Goal: Task Accomplishment & Management: Manage account settings

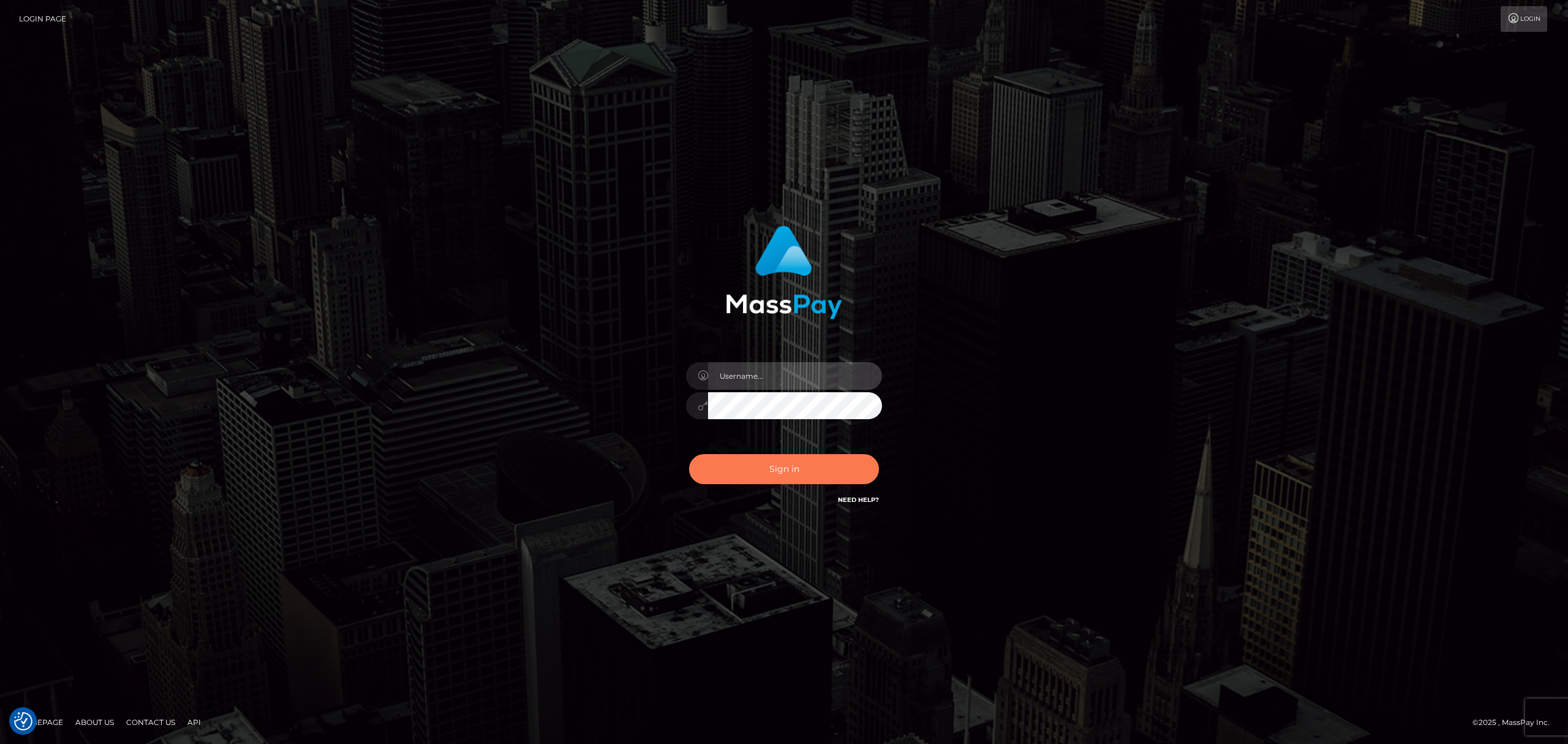
type input "Allen.megabonanza"
click at [843, 478] on button "Sign in" at bounding box center [784, 469] width 190 height 30
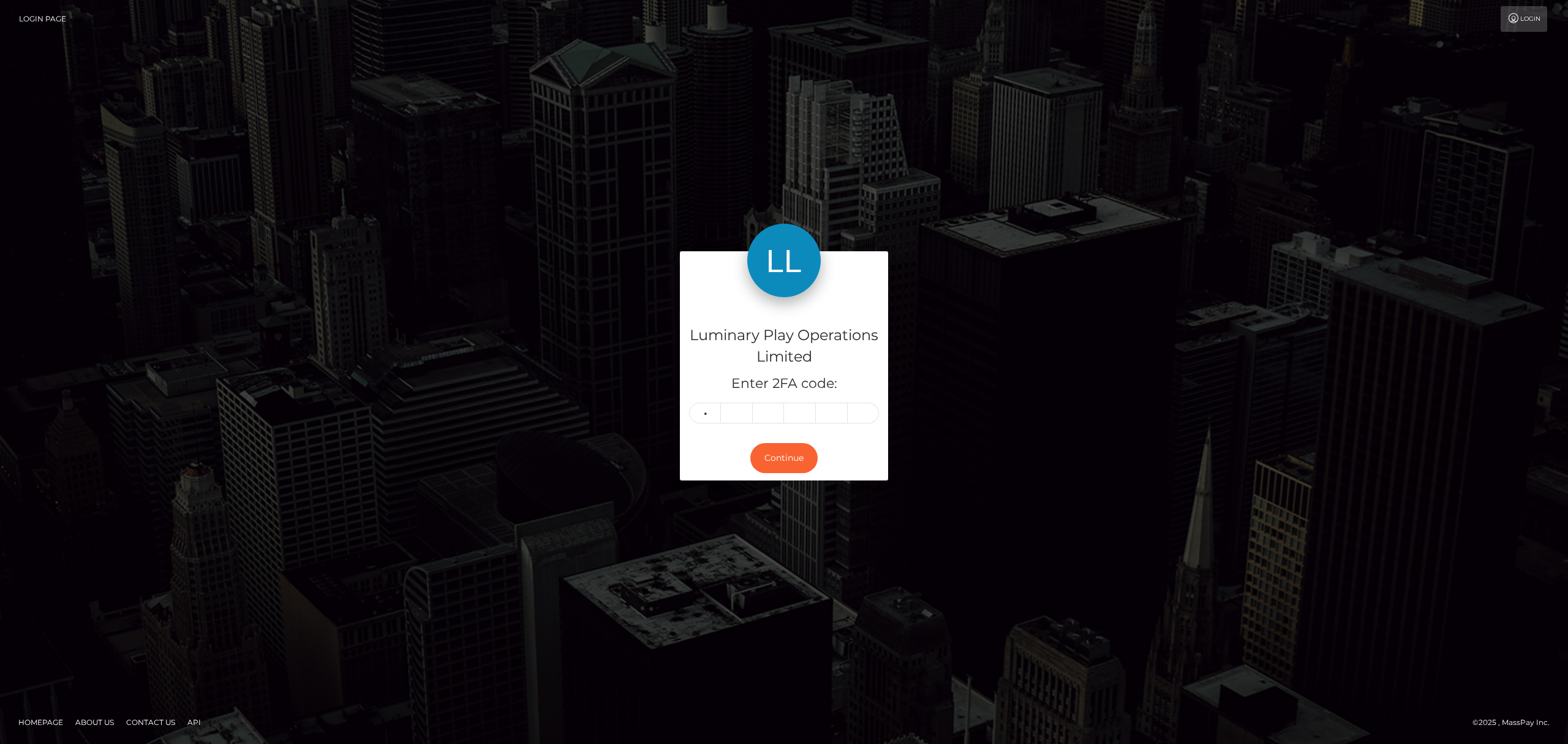
type input "5"
type input "2"
type input "9"
type input "8"
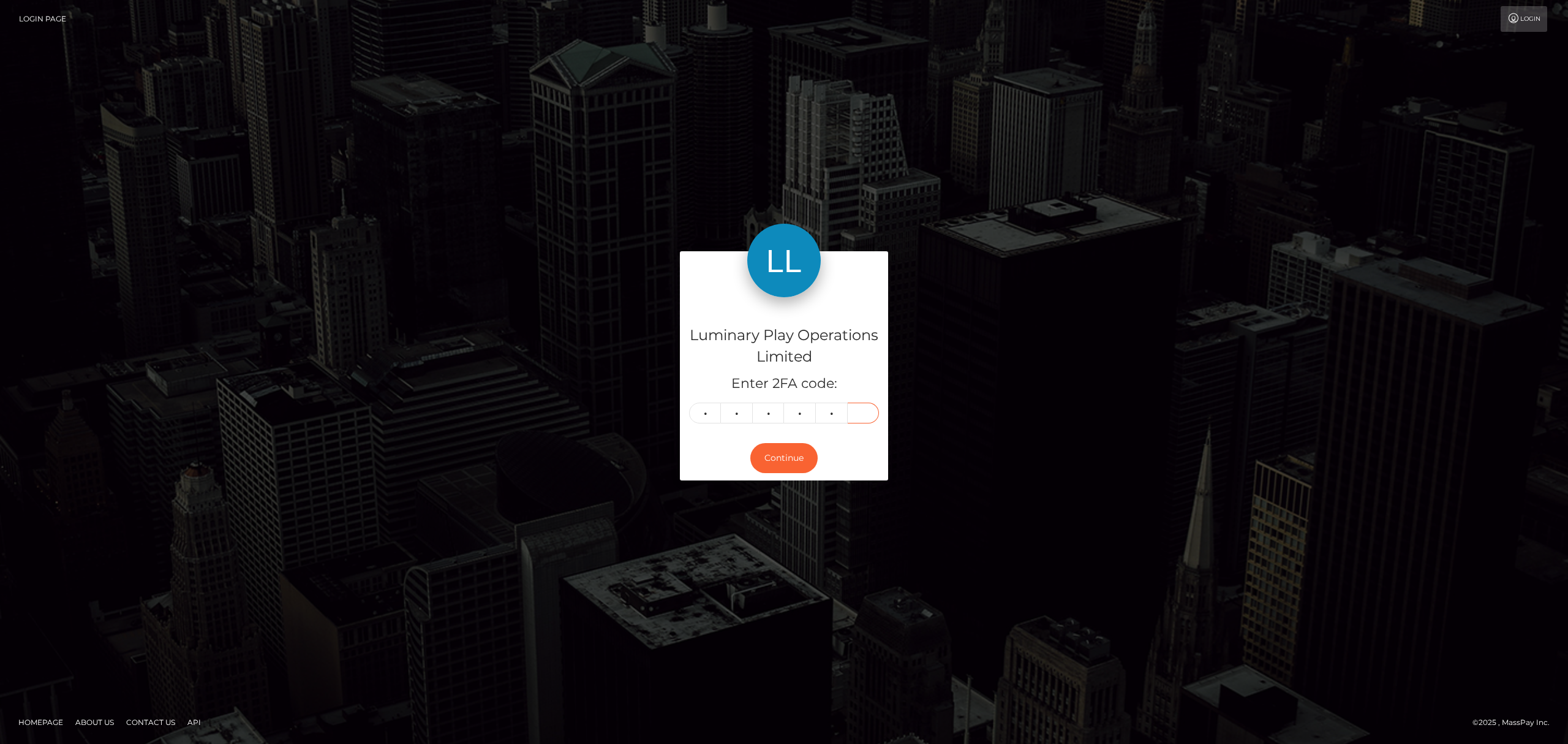
type input "0"
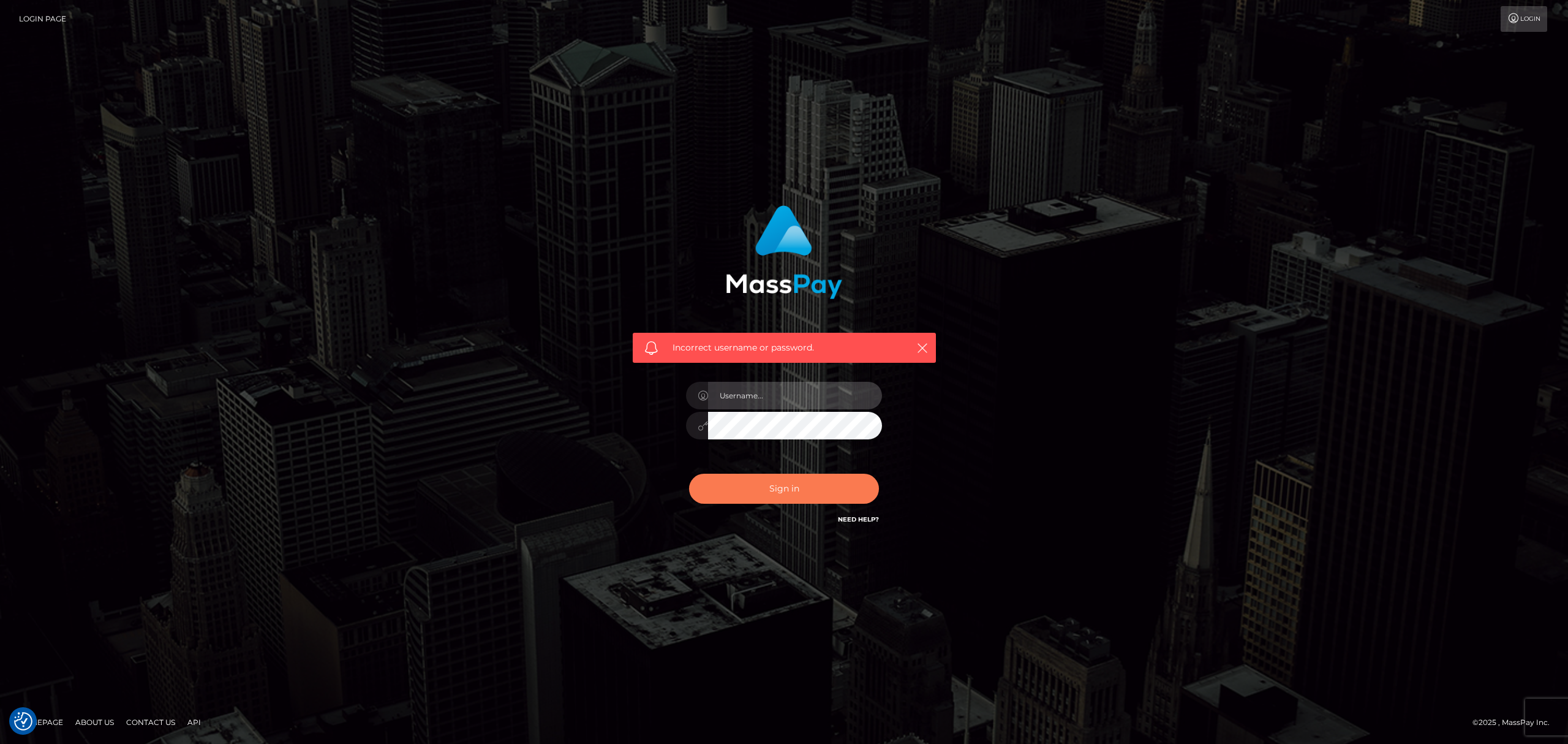
type input "Allen.megabonanza"
click at [823, 493] on button "Sign in" at bounding box center [784, 489] width 190 height 30
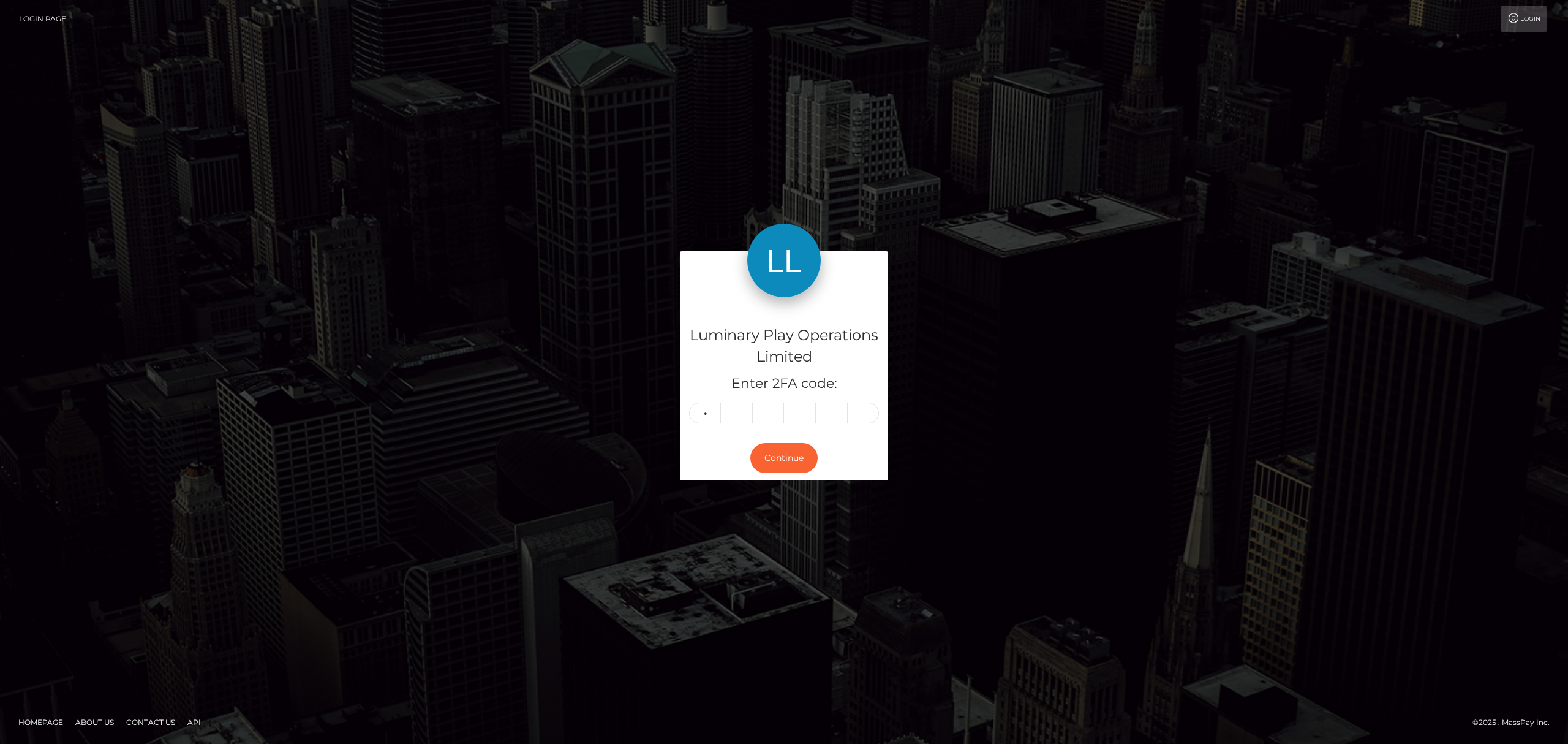
type input "1"
type input "9"
type input "8"
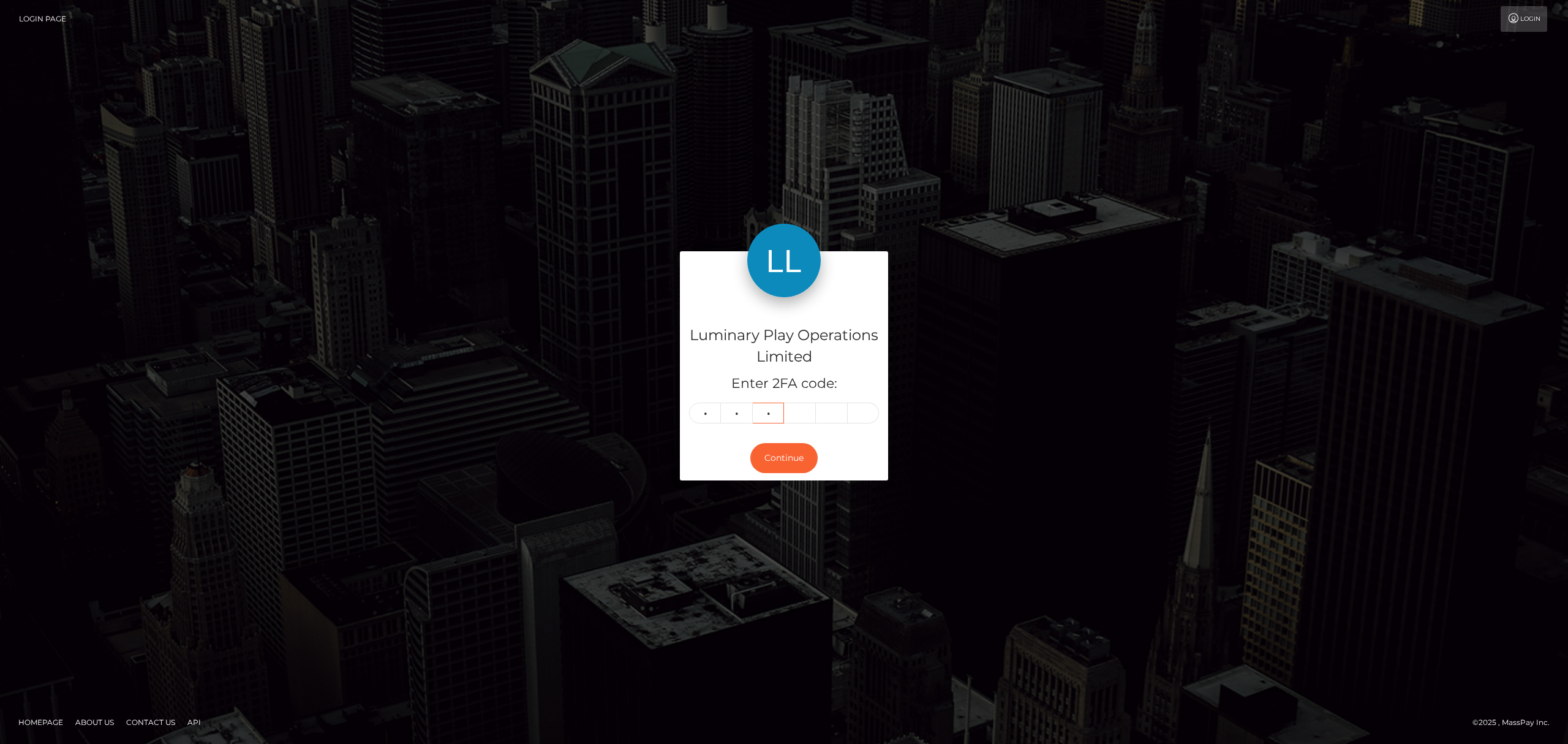
type input "8"
type input "5"
type input "6"
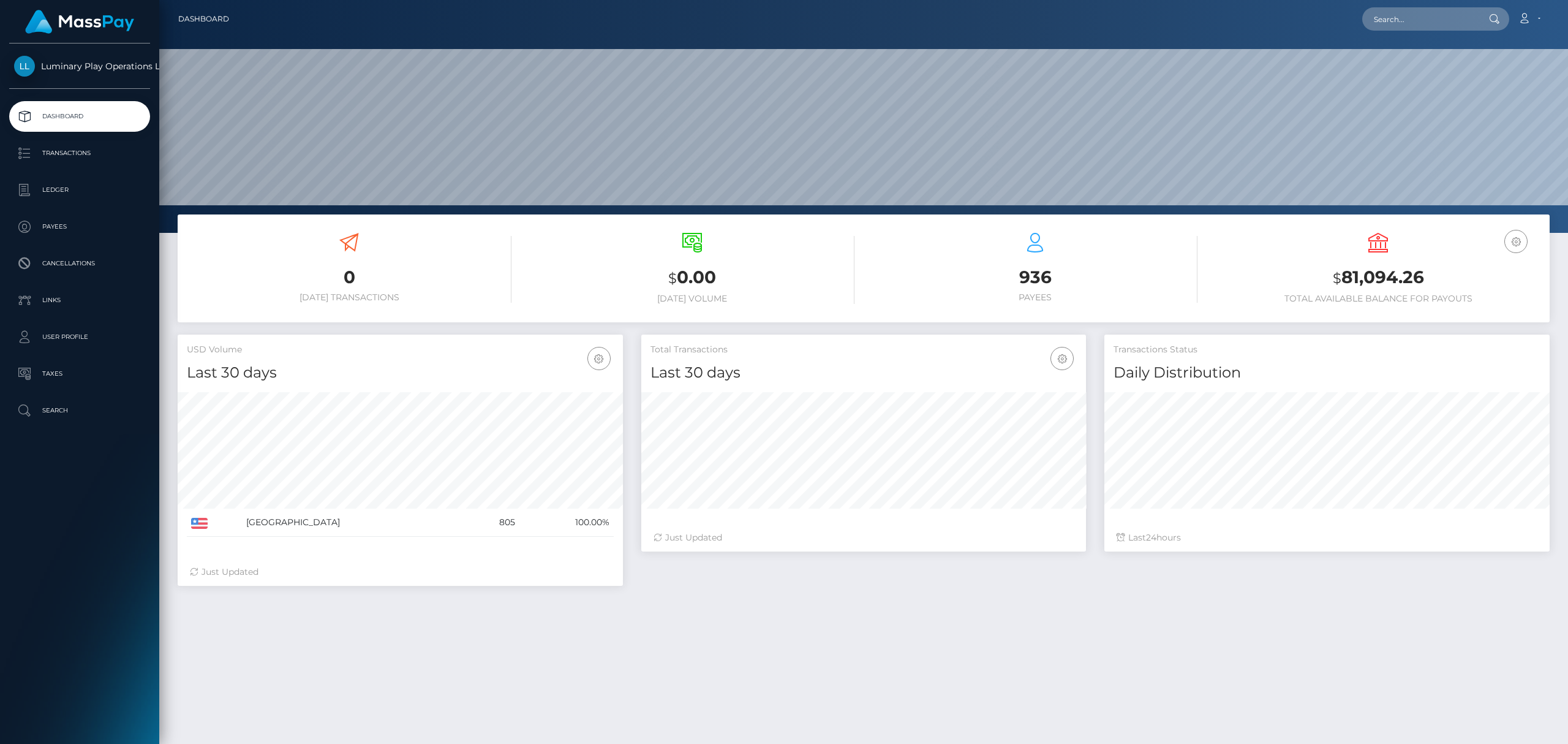
scroll to position [215, 445]
click at [1382, 272] on h3 "$ 81,094.26" at bounding box center [1378, 278] width 325 height 25
copy h3 "81,094.26"
click at [902, 242] on div "936 Payees" at bounding box center [1035, 268] width 325 height 70
